Goal: Transaction & Acquisition: Obtain resource

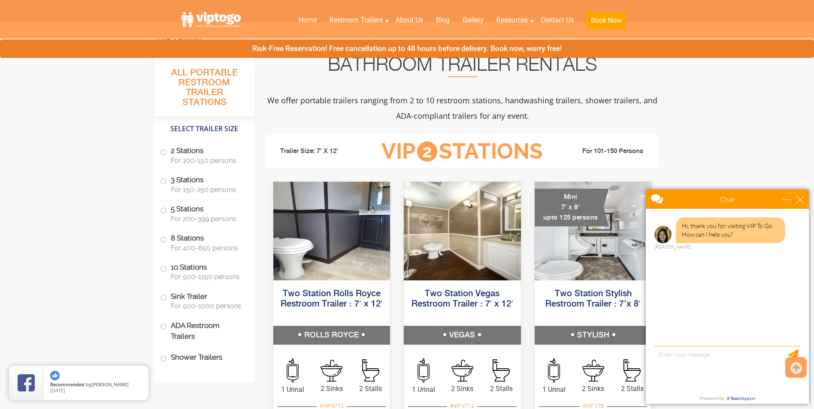
scroll to position [300, 0]
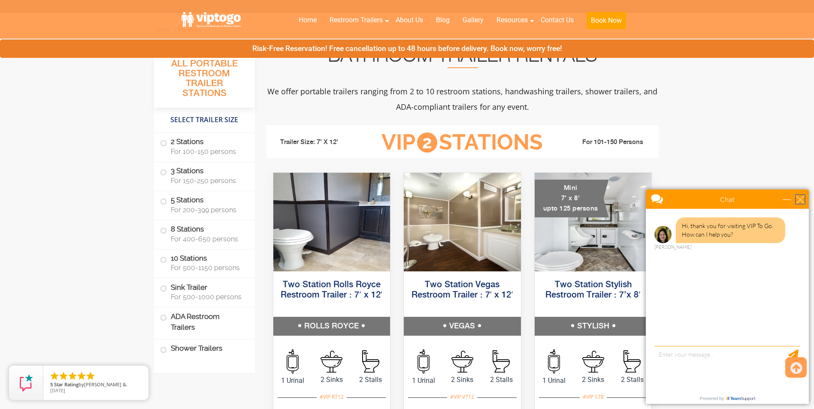
click at [798, 201] on div "close" at bounding box center [800, 199] width 9 height 9
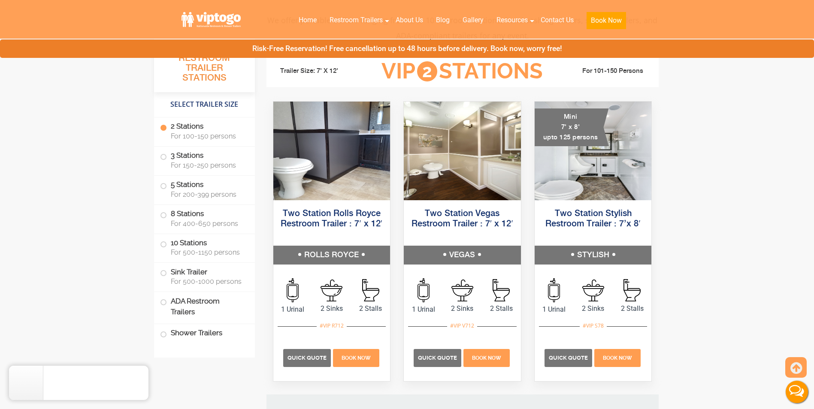
scroll to position [386, 0]
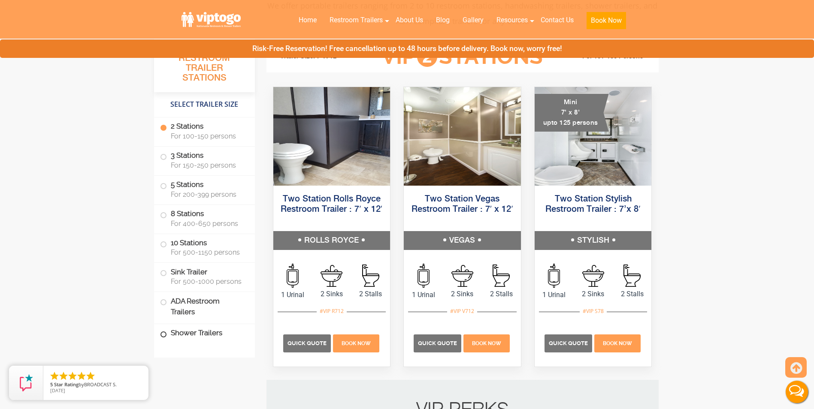
click at [162, 335] on span at bounding box center [163, 334] width 3 height 3
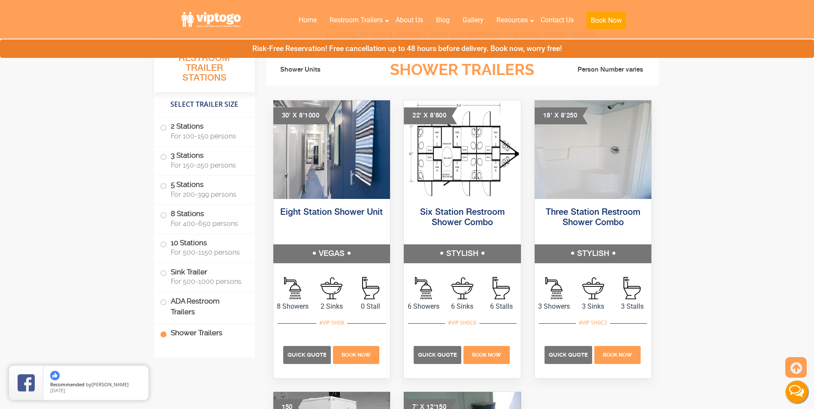
scroll to position [3648, 0]
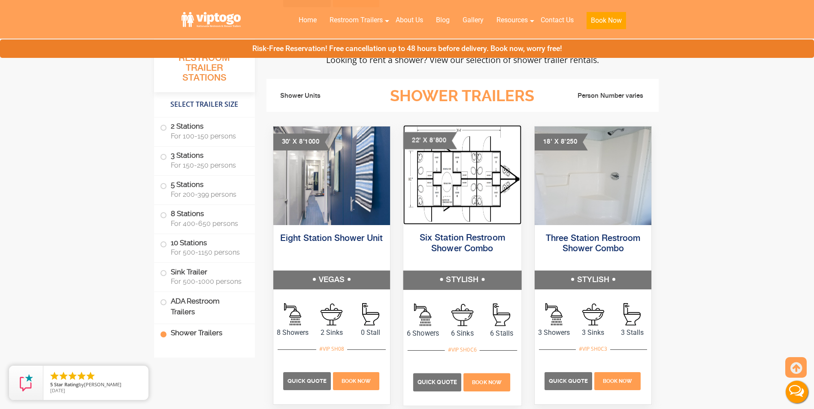
click at [462, 182] on img at bounding box center [462, 175] width 118 height 100
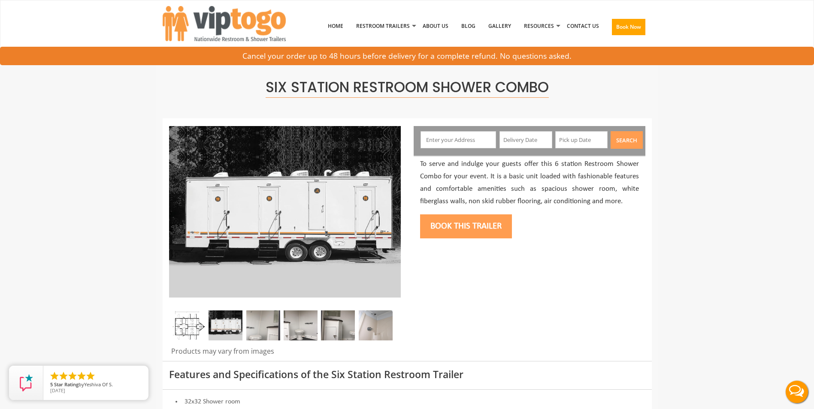
click at [193, 332] on img at bounding box center [188, 326] width 34 height 30
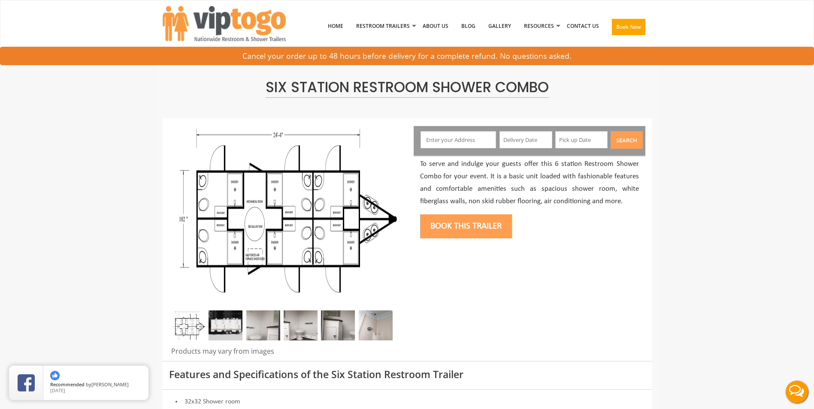
click at [235, 335] on img at bounding box center [226, 326] width 34 height 30
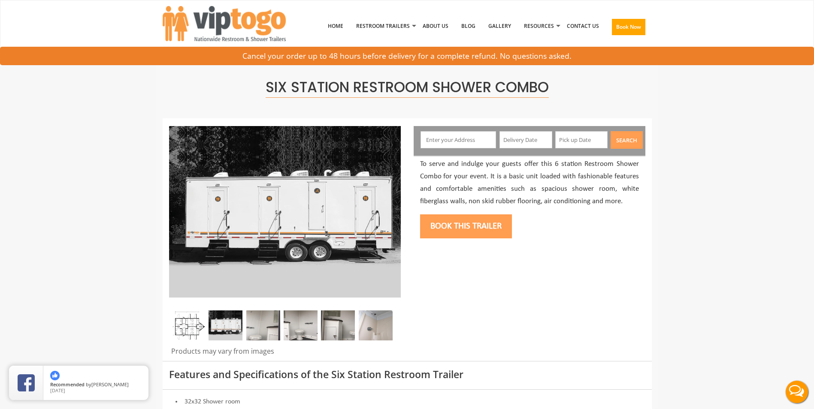
click at [260, 332] on img at bounding box center [263, 326] width 34 height 30
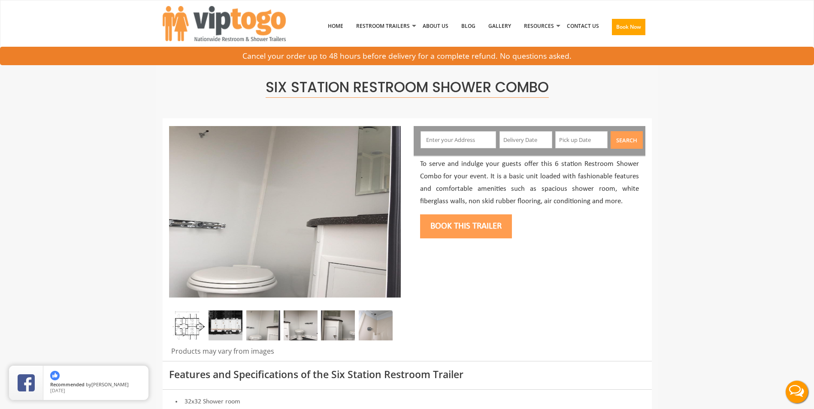
click at [312, 332] on img at bounding box center [301, 326] width 34 height 30
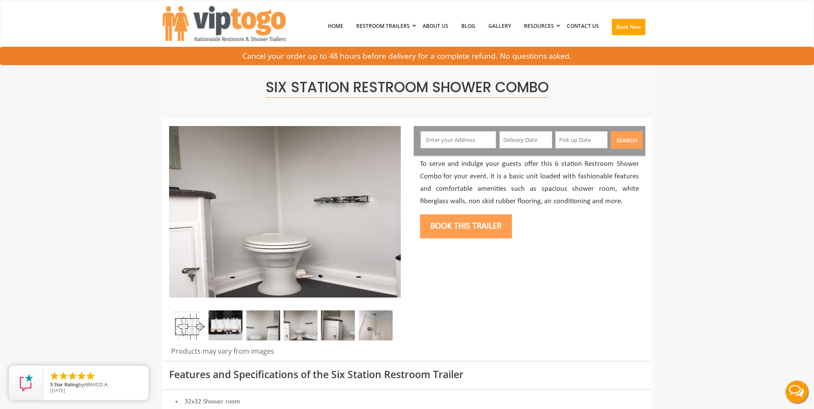
click at [340, 330] on img at bounding box center [338, 326] width 34 height 30
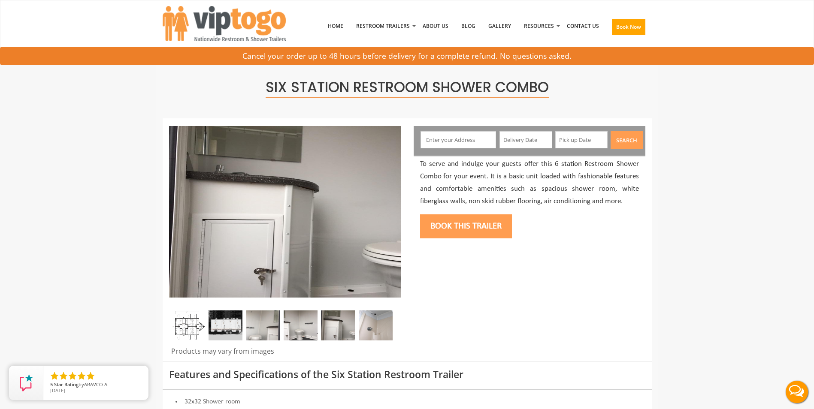
click at [367, 327] on img at bounding box center [376, 326] width 34 height 30
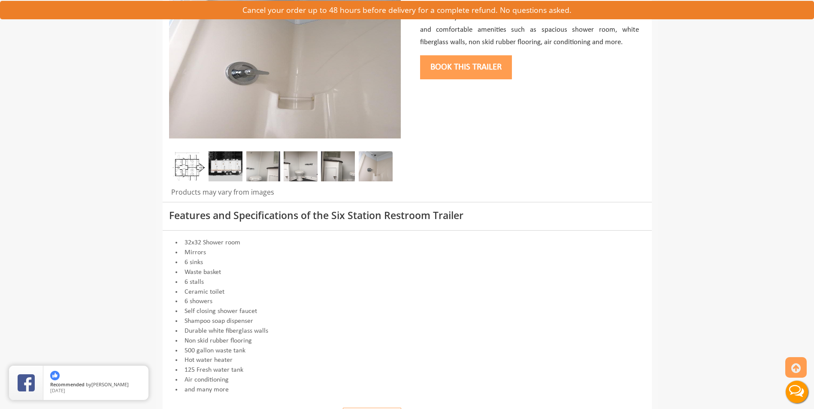
scroll to position [129, 0]
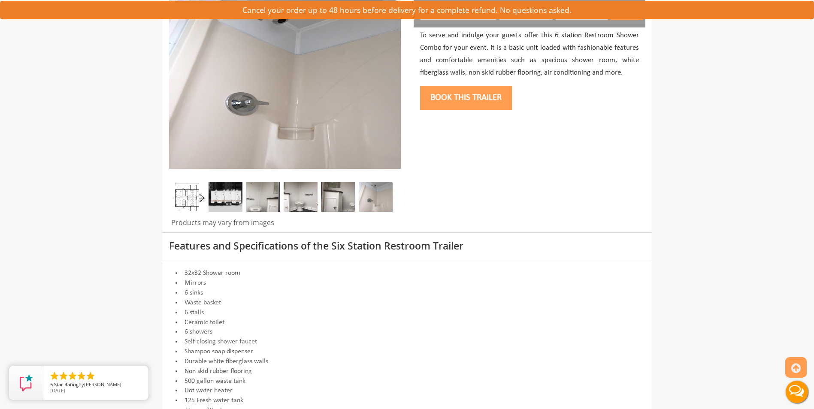
click at [476, 98] on button "Book this trailer" at bounding box center [466, 98] width 92 height 24
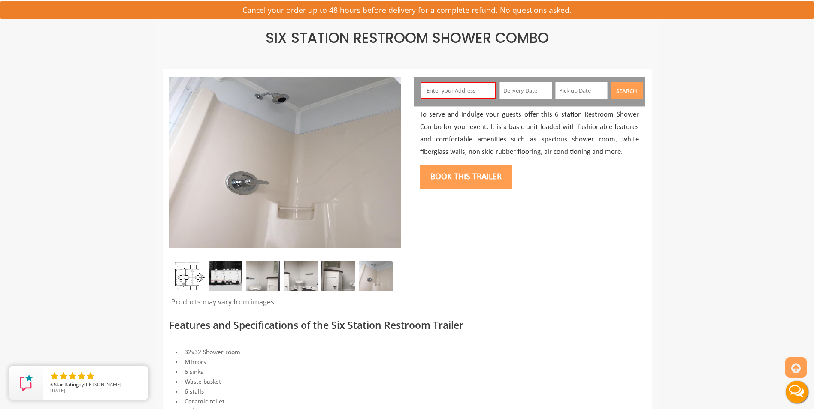
scroll to position [45, 0]
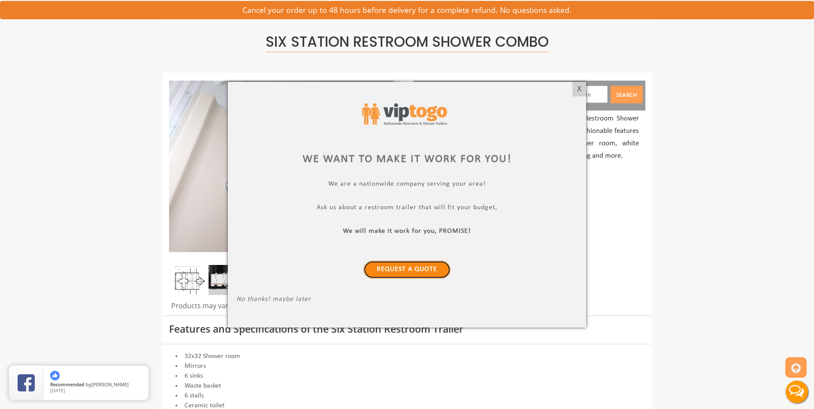
click at [399, 271] on link "Request a Quote" at bounding box center [407, 270] width 87 height 18
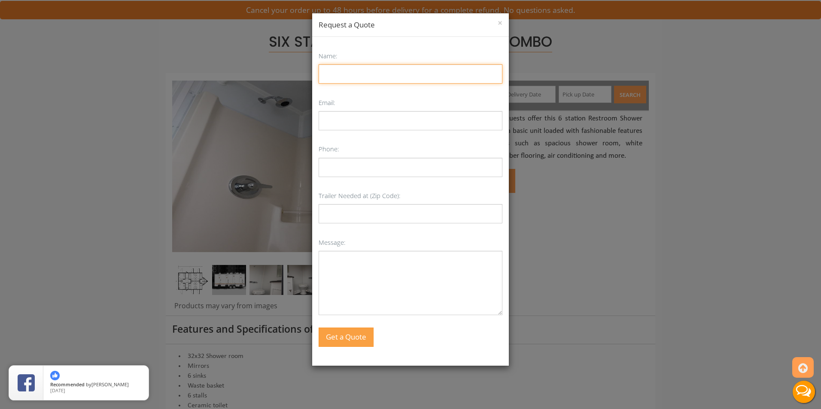
click at [374, 75] on input "Name:" at bounding box center [410, 73] width 184 height 19
type input "Adrian L. Daniel"
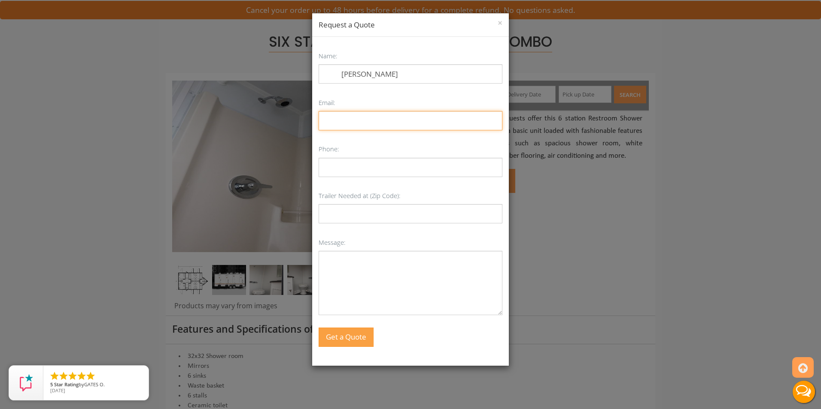
type input "adaniel@fontanaca.gov"
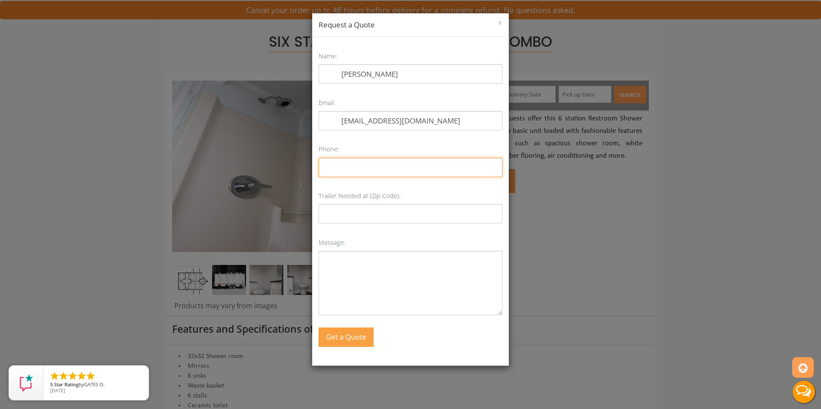
type input "9093506683"
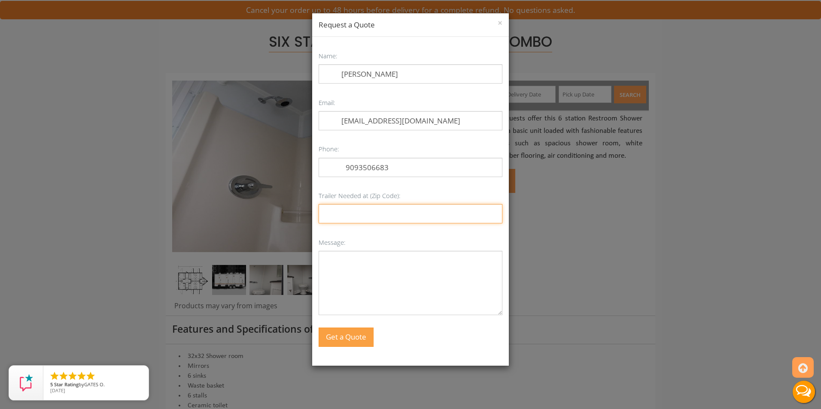
type input "92335"
click at [385, 262] on textarea "Message:" at bounding box center [410, 283] width 184 height 64
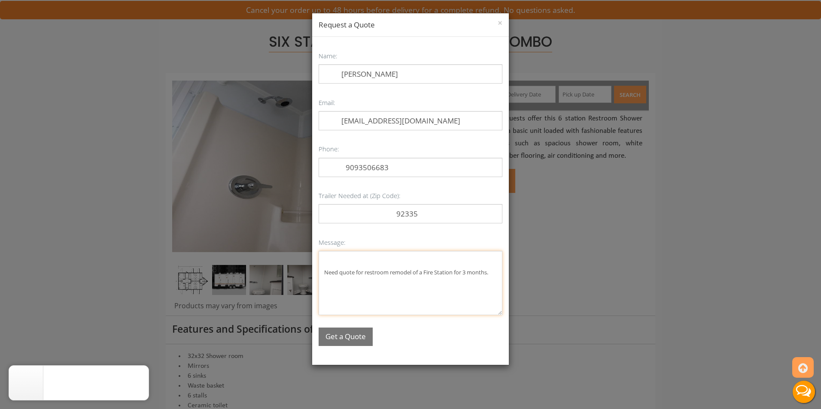
type textarea "Need quote for restroom remodel of a Fire Station for 3 months."
click at [339, 337] on button "Get a Quote" at bounding box center [345, 337] width 54 height 18
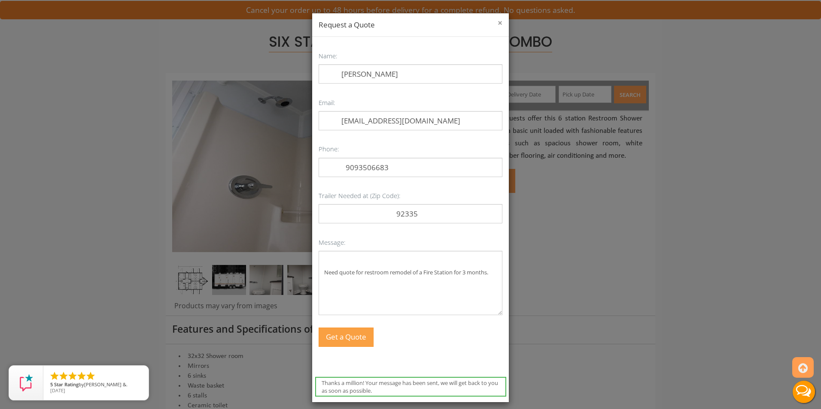
click at [497, 22] on button "×" at bounding box center [499, 23] width 5 height 9
